Goal: Navigation & Orientation: Find specific page/section

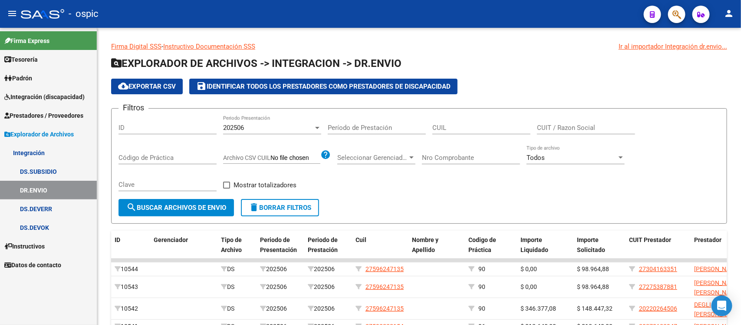
click at [42, 186] on link "DR.ENVIO" at bounding box center [48, 190] width 97 height 19
click at [37, 226] on link "DS.DEVOK" at bounding box center [48, 227] width 97 height 19
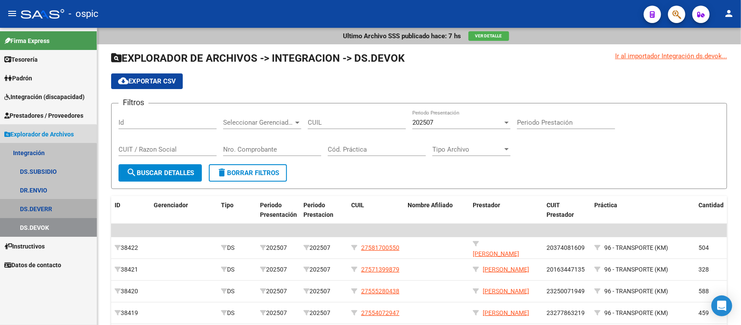
click at [40, 208] on link "DS.DEVERR" at bounding box center [48, 208] width 97 height 19
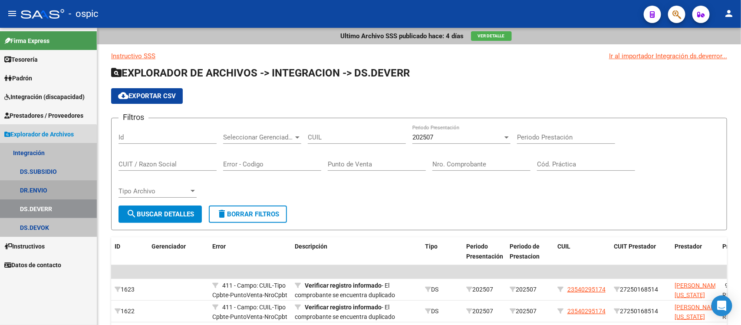
click at [36, 188] on link "DR.ENVIO" at bounding box center [48, 190] width 97 height 19
